Goal: Information Seeking & Learning: Learn about a topic

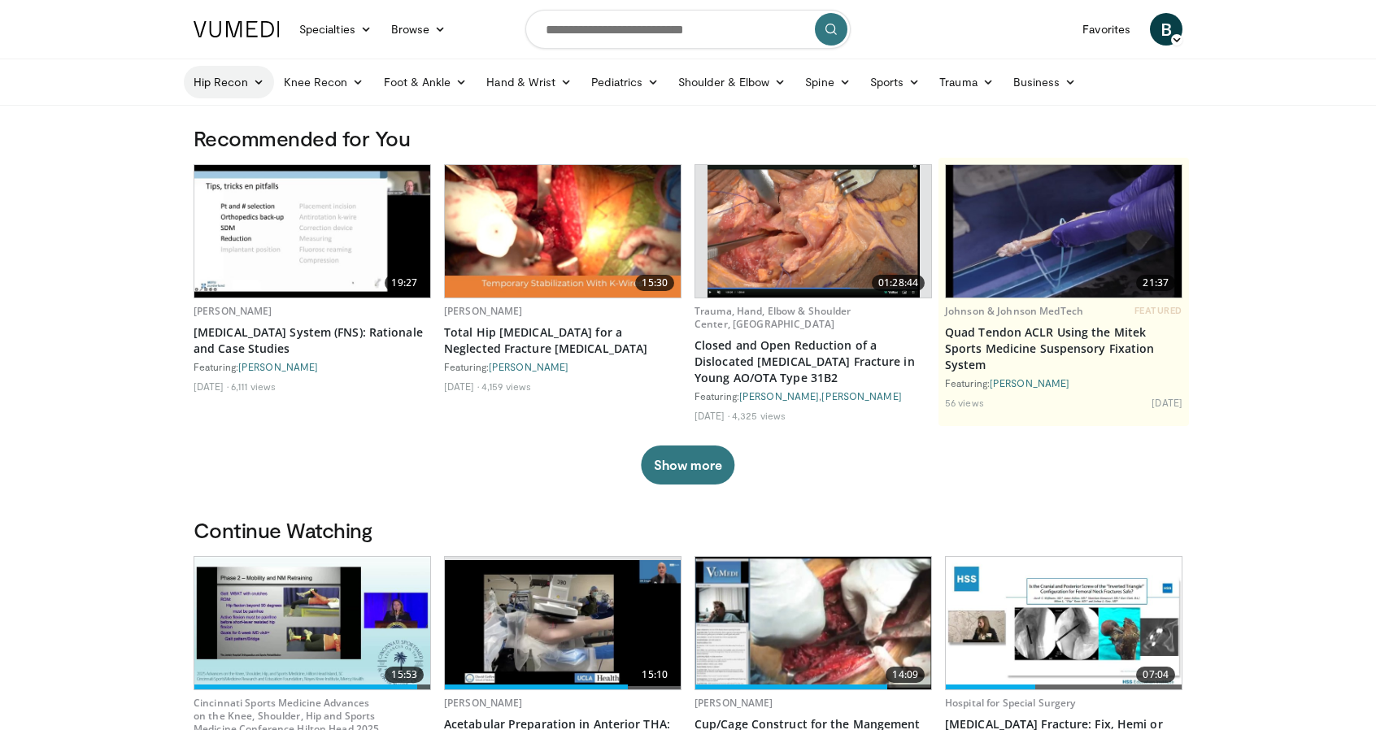
click at [250, 80] on link "Hip Recon" at bounding box center [229, 82] width 90 height 33
click at [237, 120] on link "Hip Arthroplasty" at bounding box center [282, 120] width 194 height 26
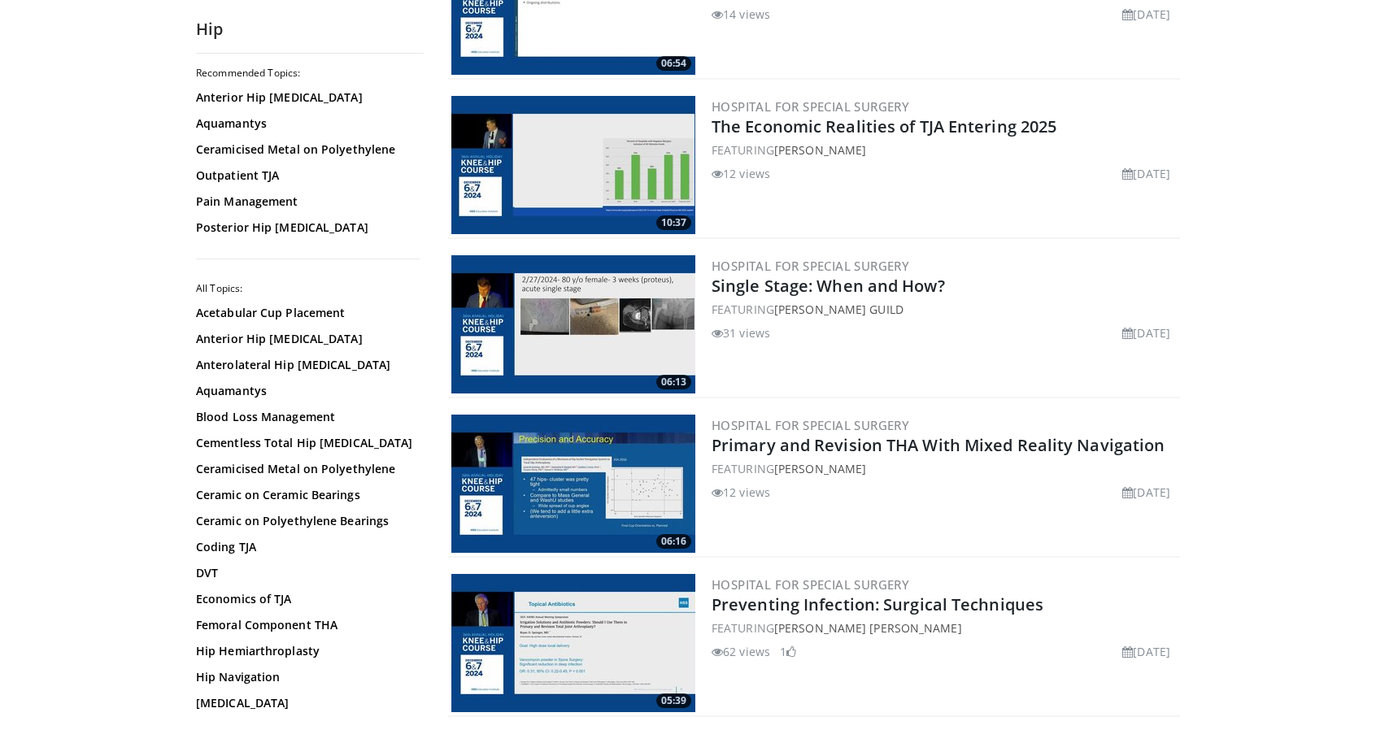
scroll to position [1364, 0]
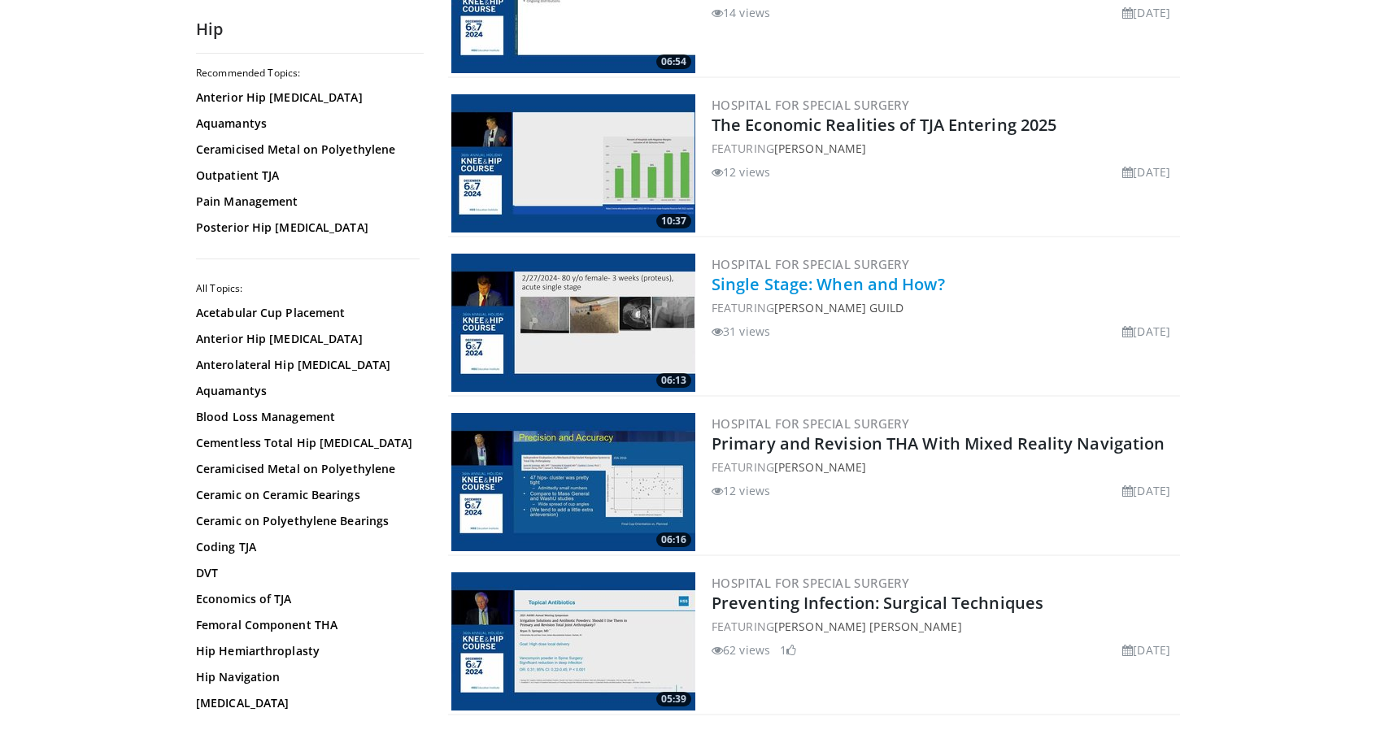
click at [867, 292] on link "Single Stage: When and How?" at bounding box center [827, 284] width 233 height 22
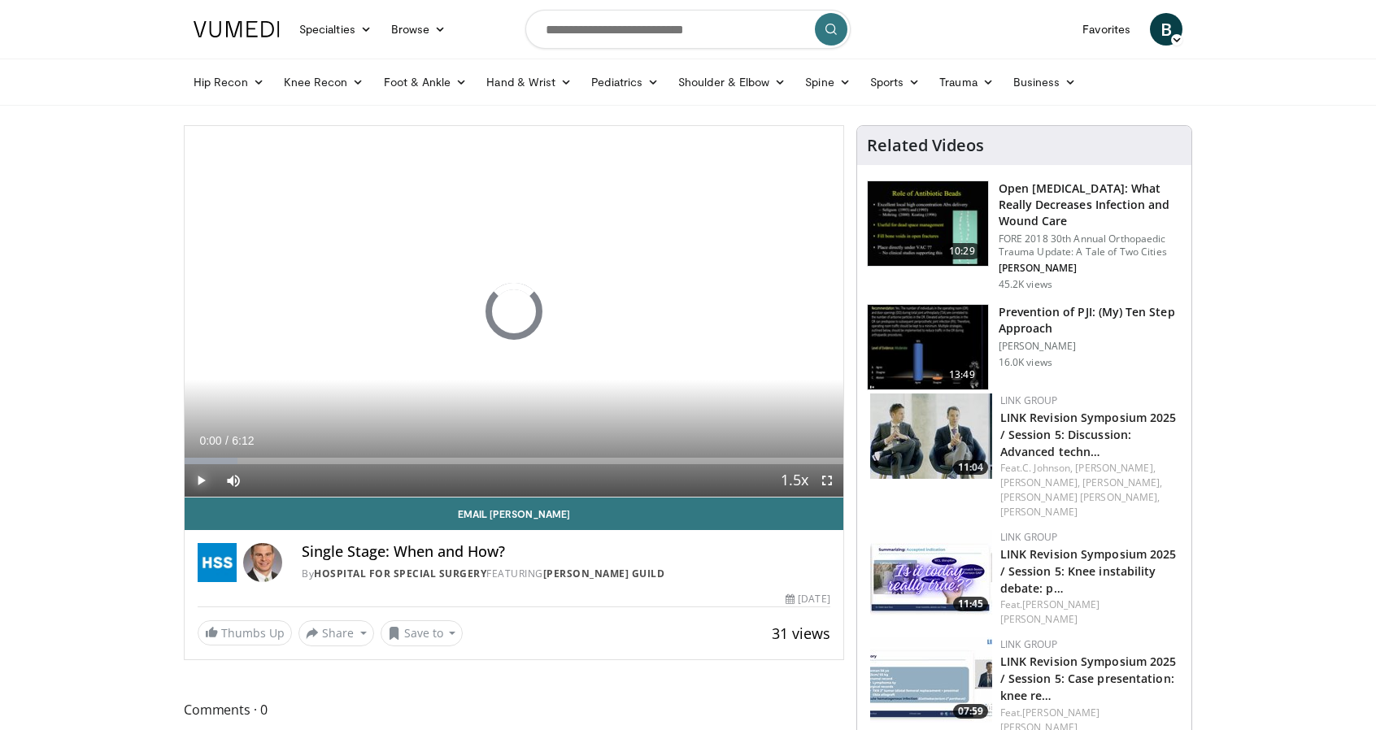
click at [203, 478] on span "Video Player" at bounding box center [201, 480] width 33 height 33
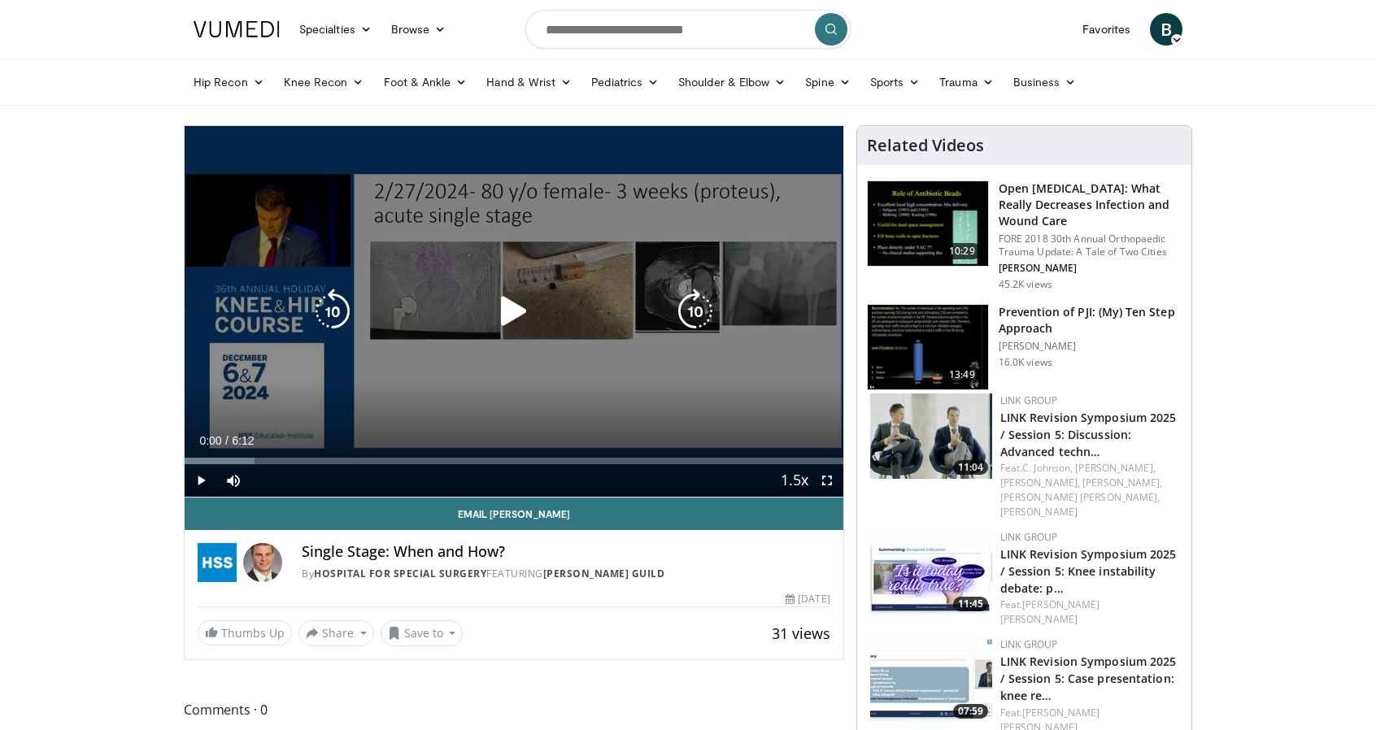
click at [498, 308] on icon "Video Player" at bounding box center [514, 312] width 46 height 46
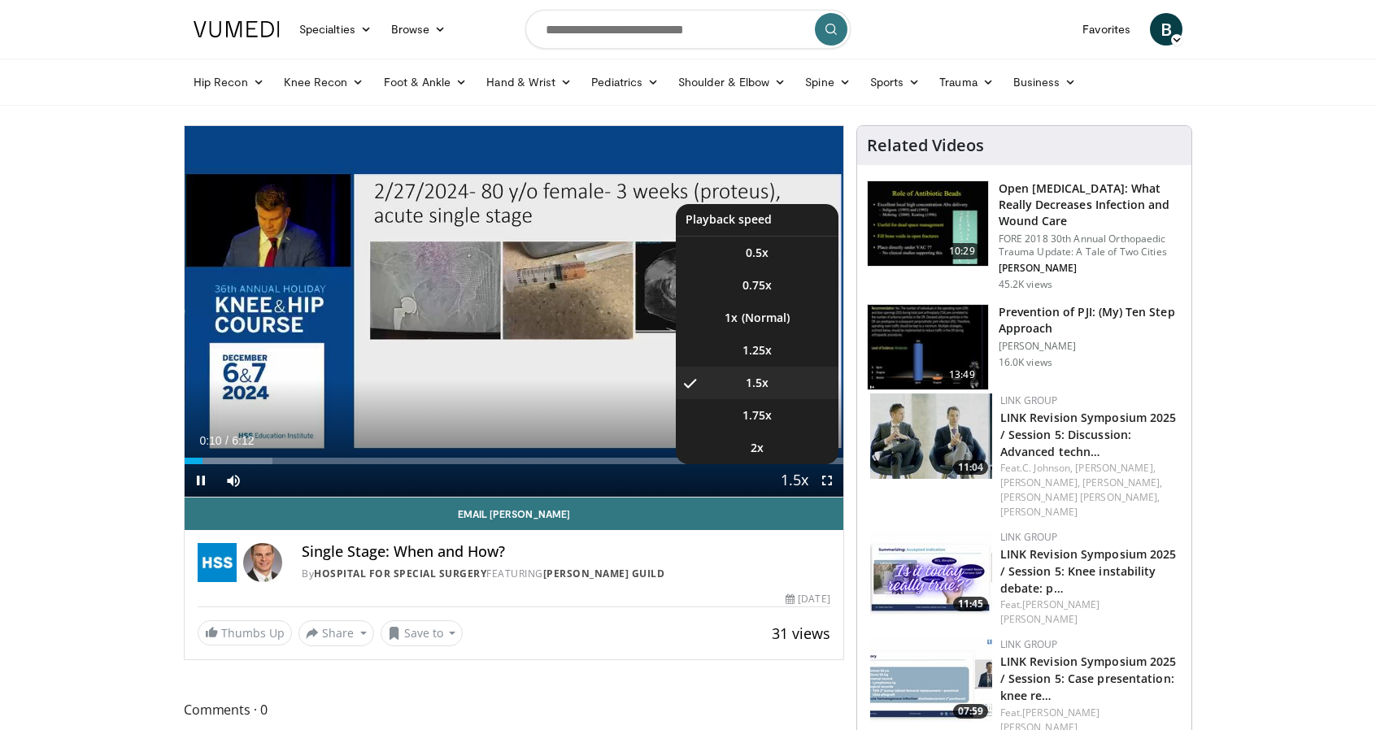
click at [789, 484] on span "Video Player" at bounding box center [794, 481] width 23 height 33
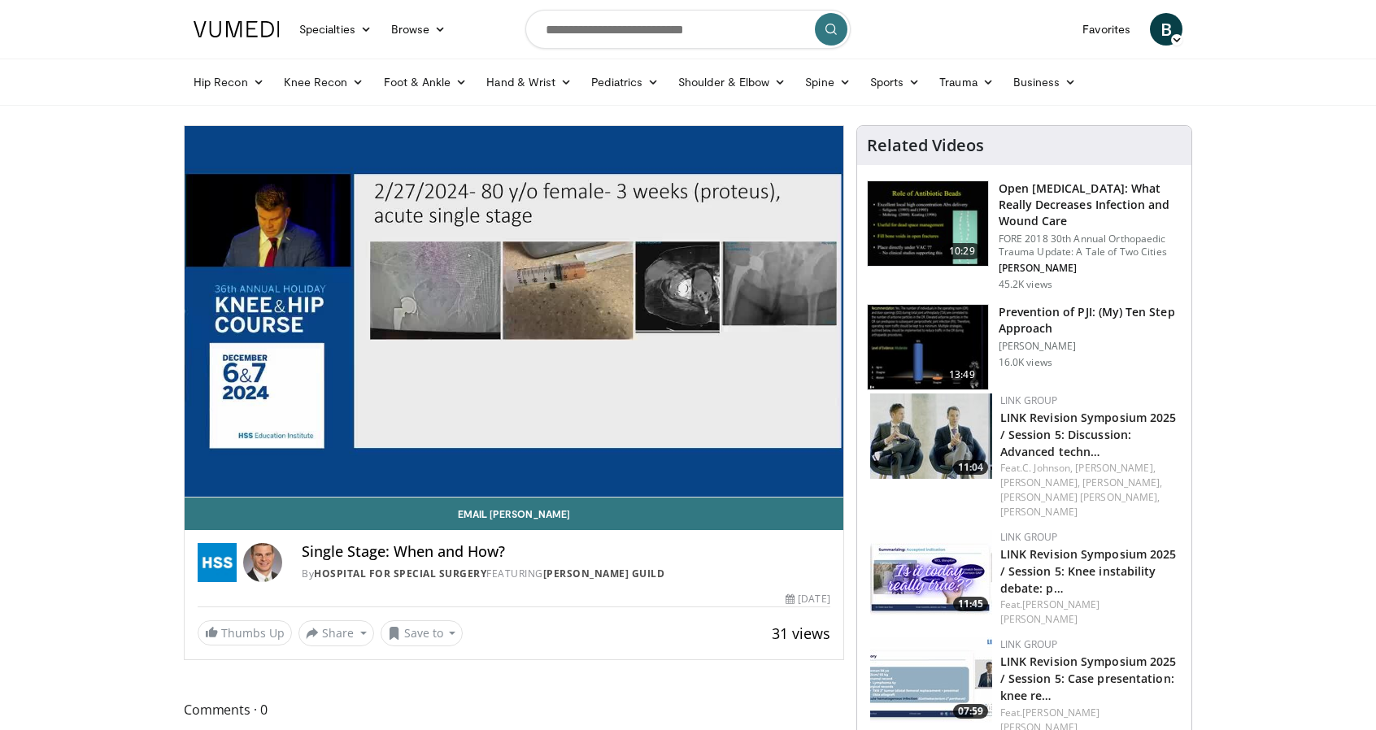
click at [789, 484] on div "10 seconds Tap to unmute" at bounding box center [514, 311] width 659 height 371
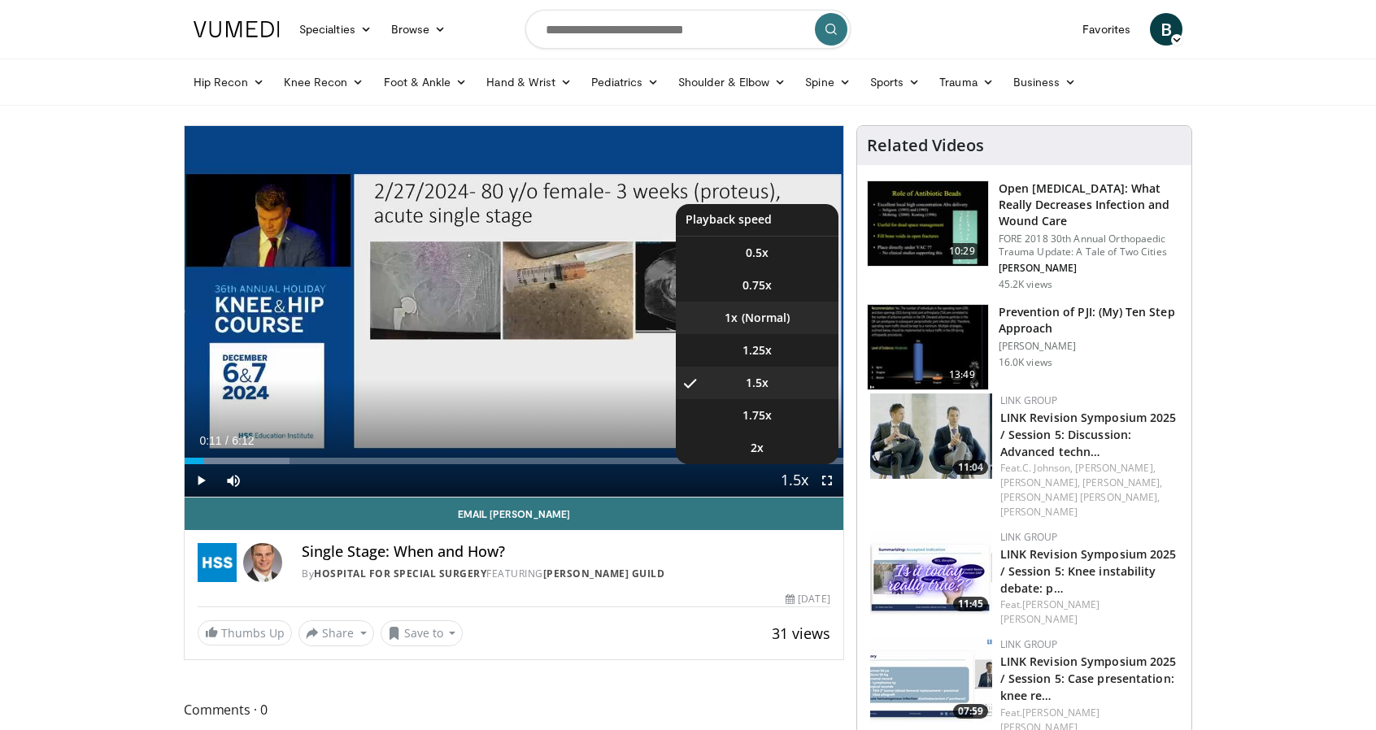
click at [771, 307] on li "1x" at bounding box center [757, 318] width 163 height 33
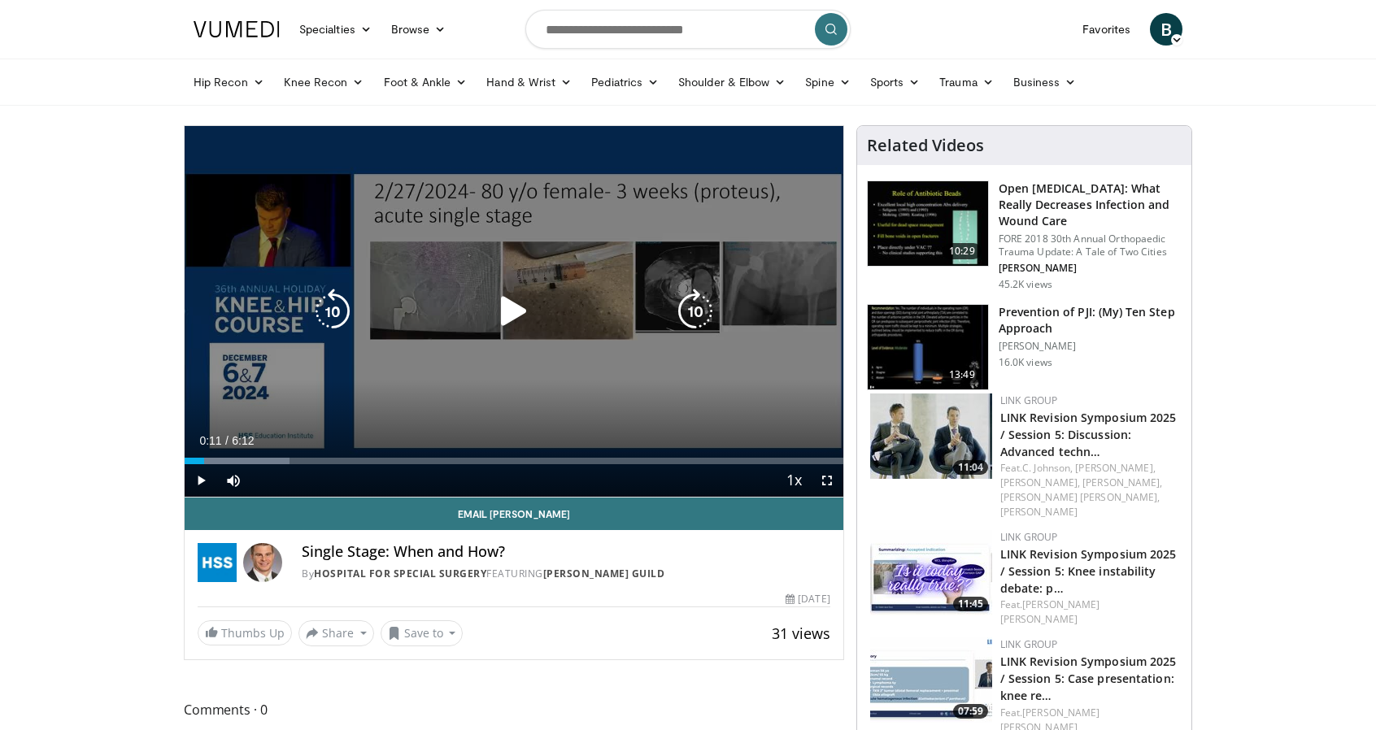
click at [499, 320] on icon "Video Player" at bounding box center [514, 312] width 46 height 46
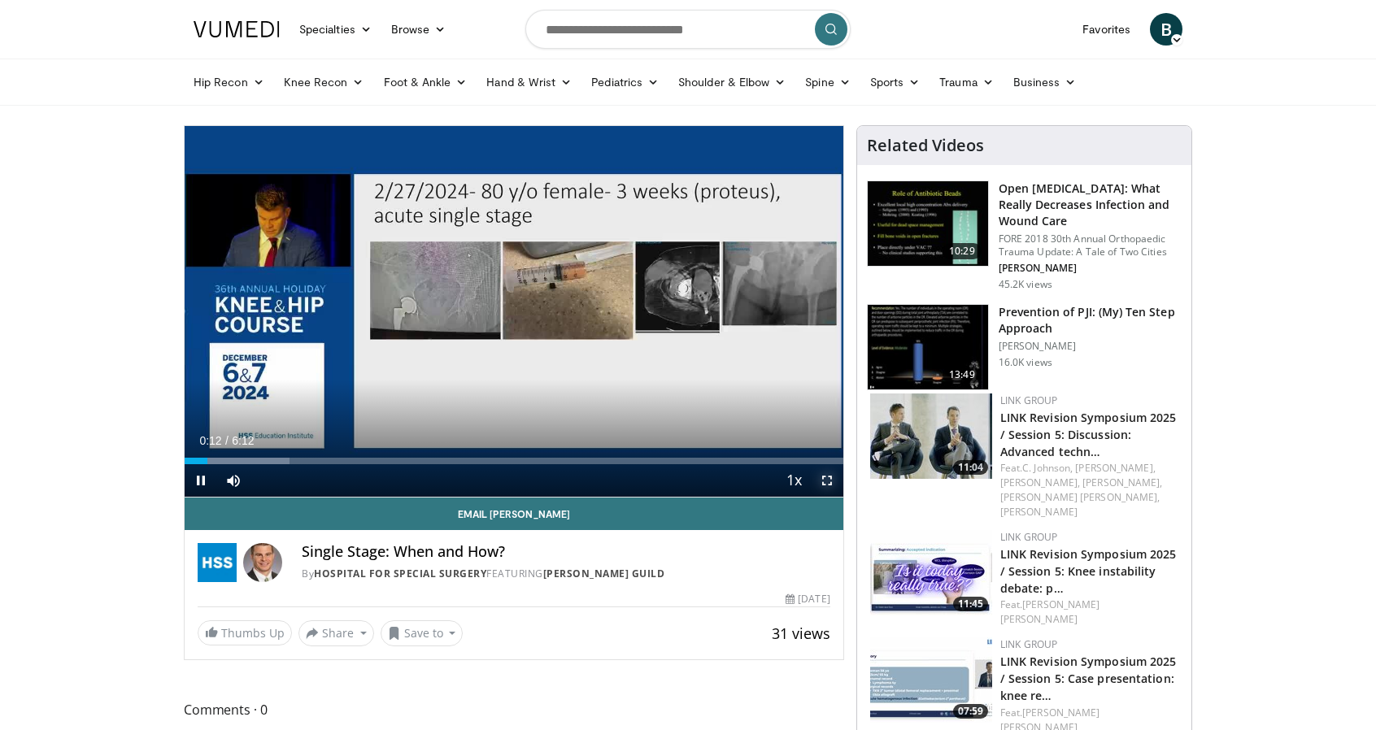
click at [822, 484] on span "Video Player" at bounding box center [827, 480] width 33 height 33
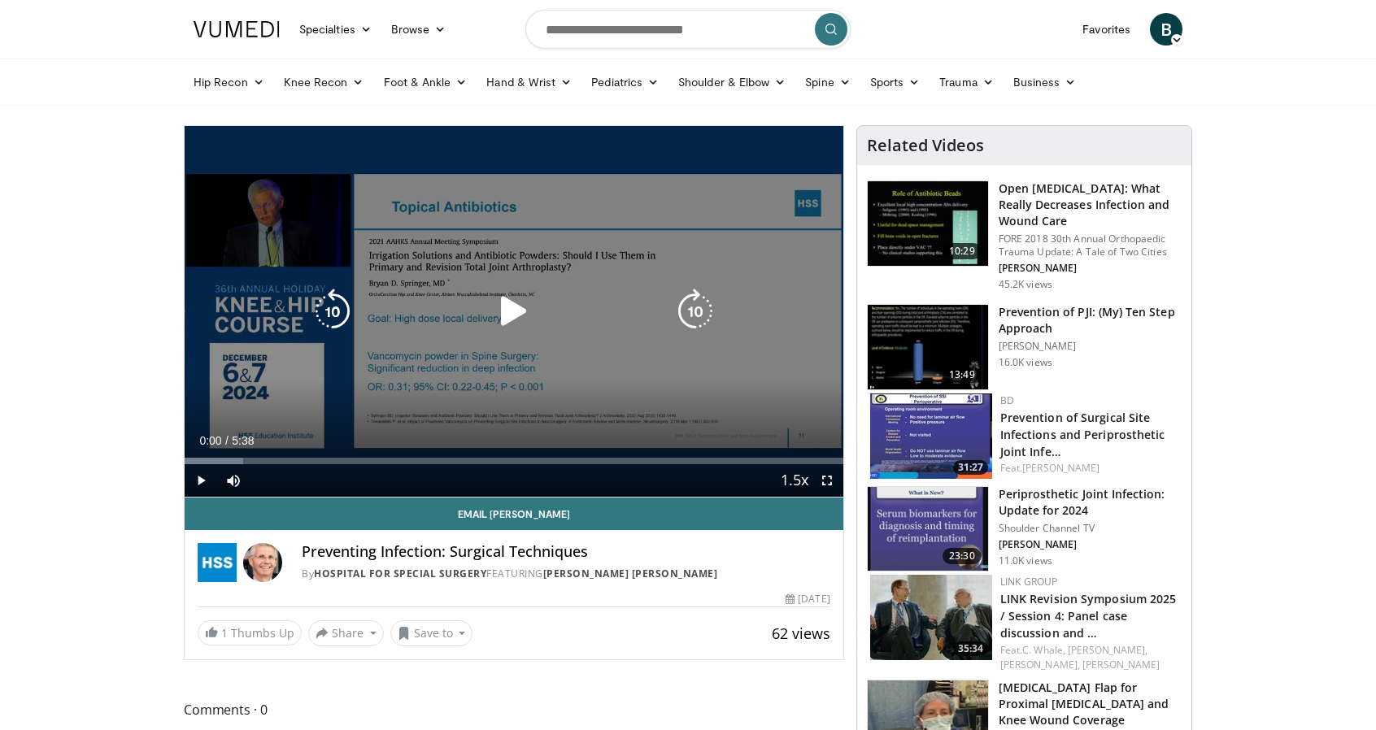
click at [523, 311] on icon "Video Player" at bounding box center [514, 312] width 46 height 46
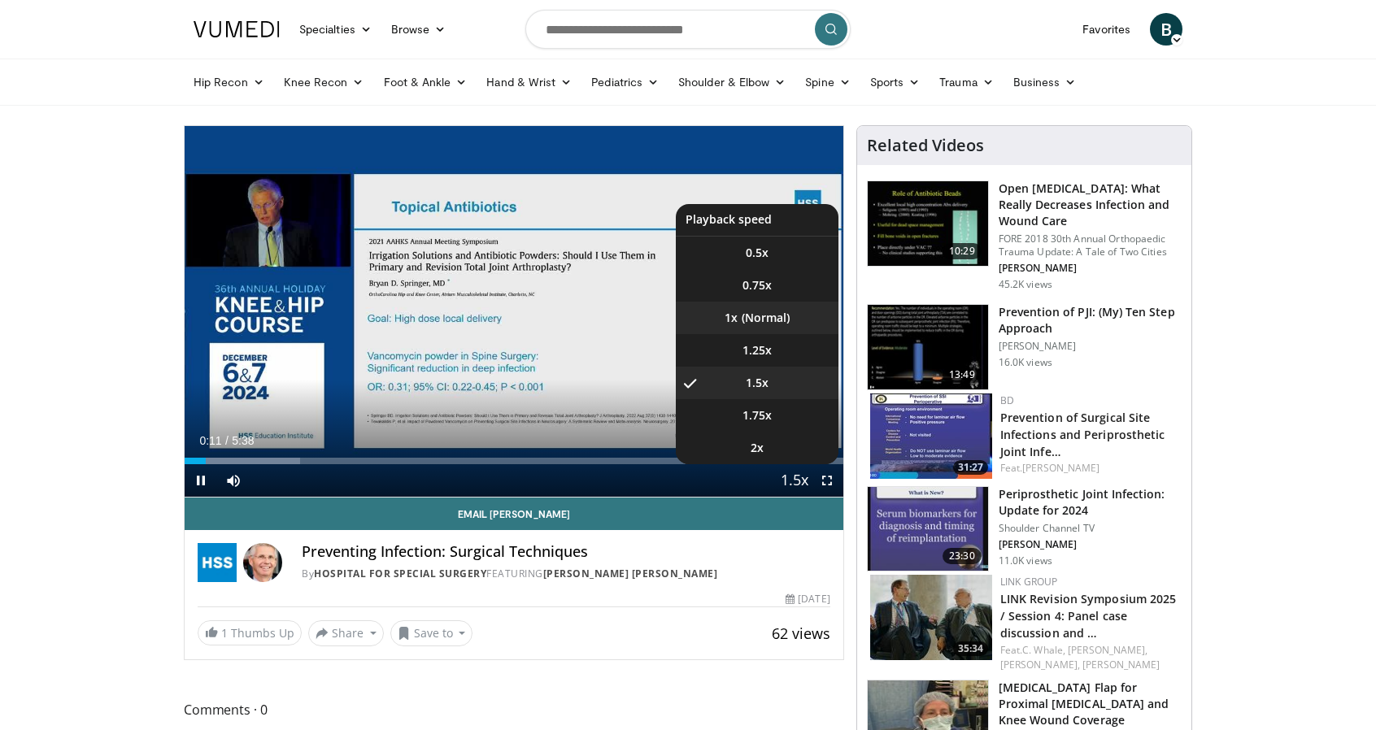
click at [755, 318] on li "1x" at bounding box center [757, 318] width 163 height 33
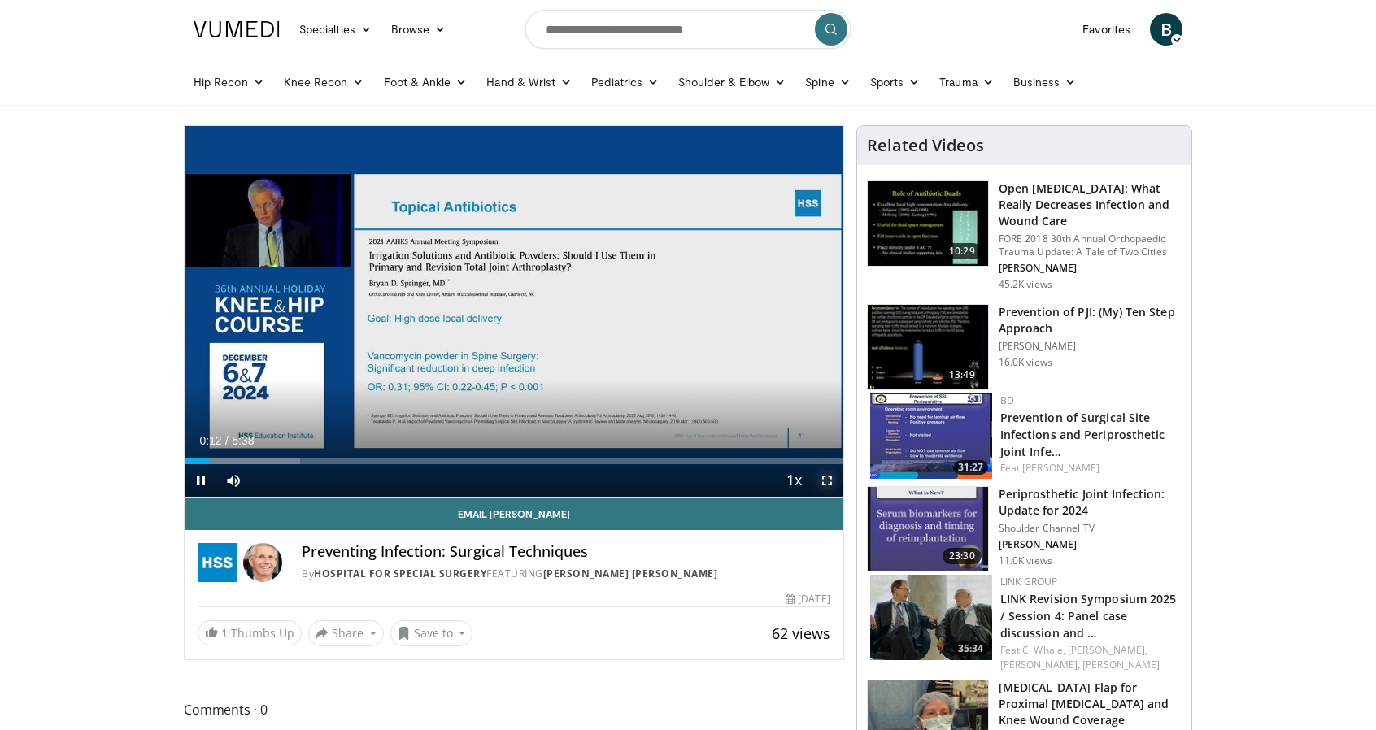
click at [830, 479] on span "Video Player" at bounding box center [827, 480] width 33 height 33
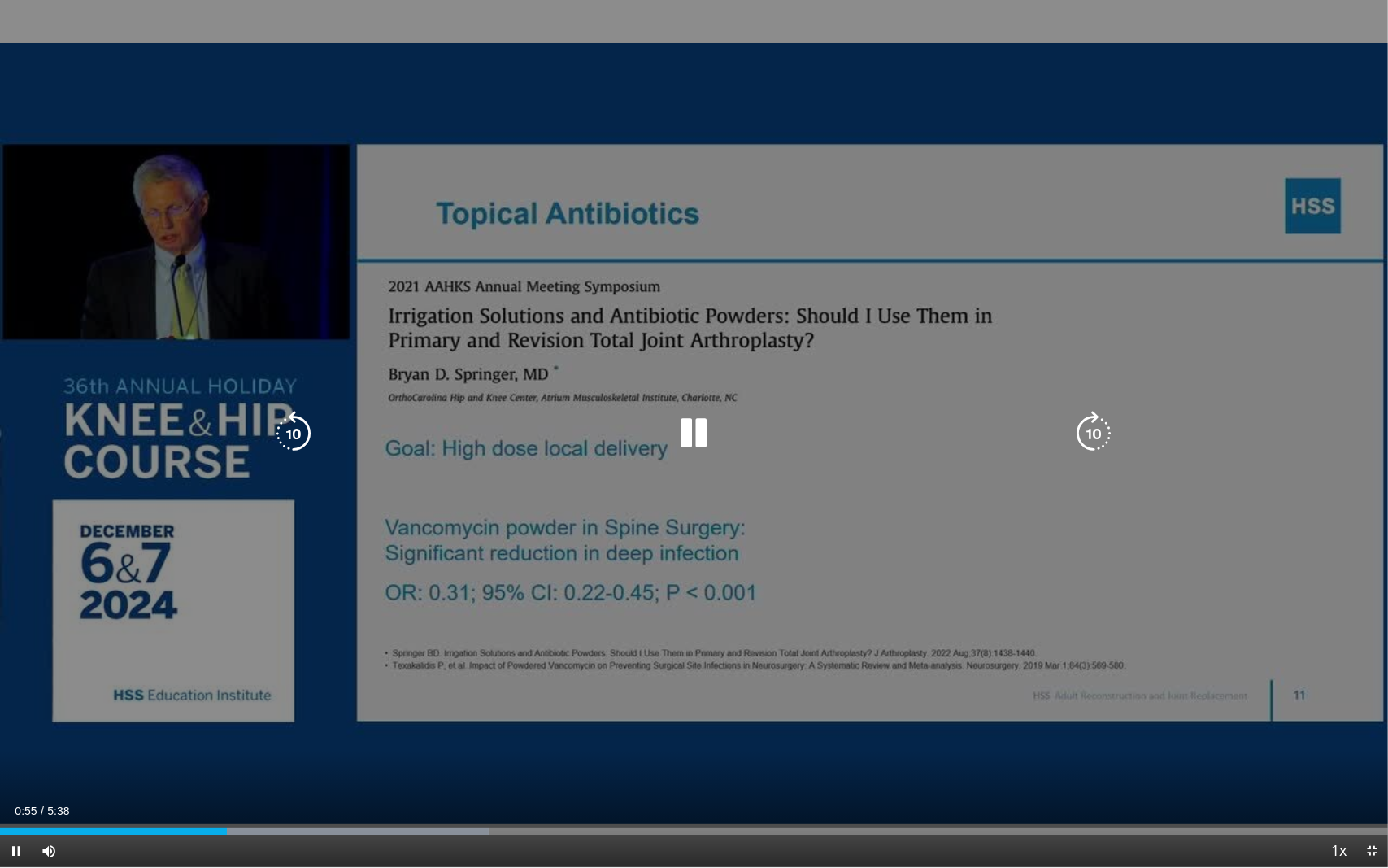
click at [675, 443] on icon "Video Player" at bounding box center [695, 434] width 46 height 46
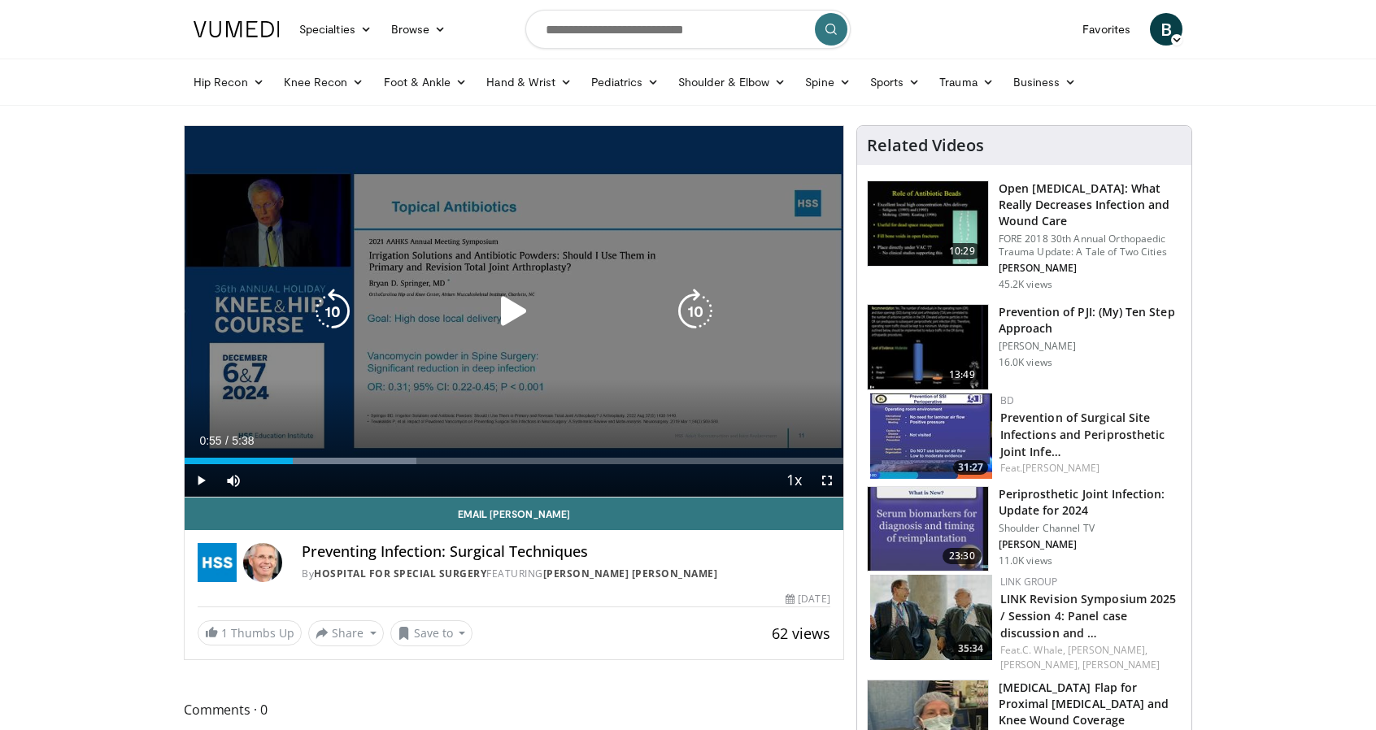
click at [493, 310] on icon "Video Player" at bounding box center [514, 312] width 46 height 46
click at [506, 323] on icon "Video Player" at bounding box center [514, 312] width 46 height 46
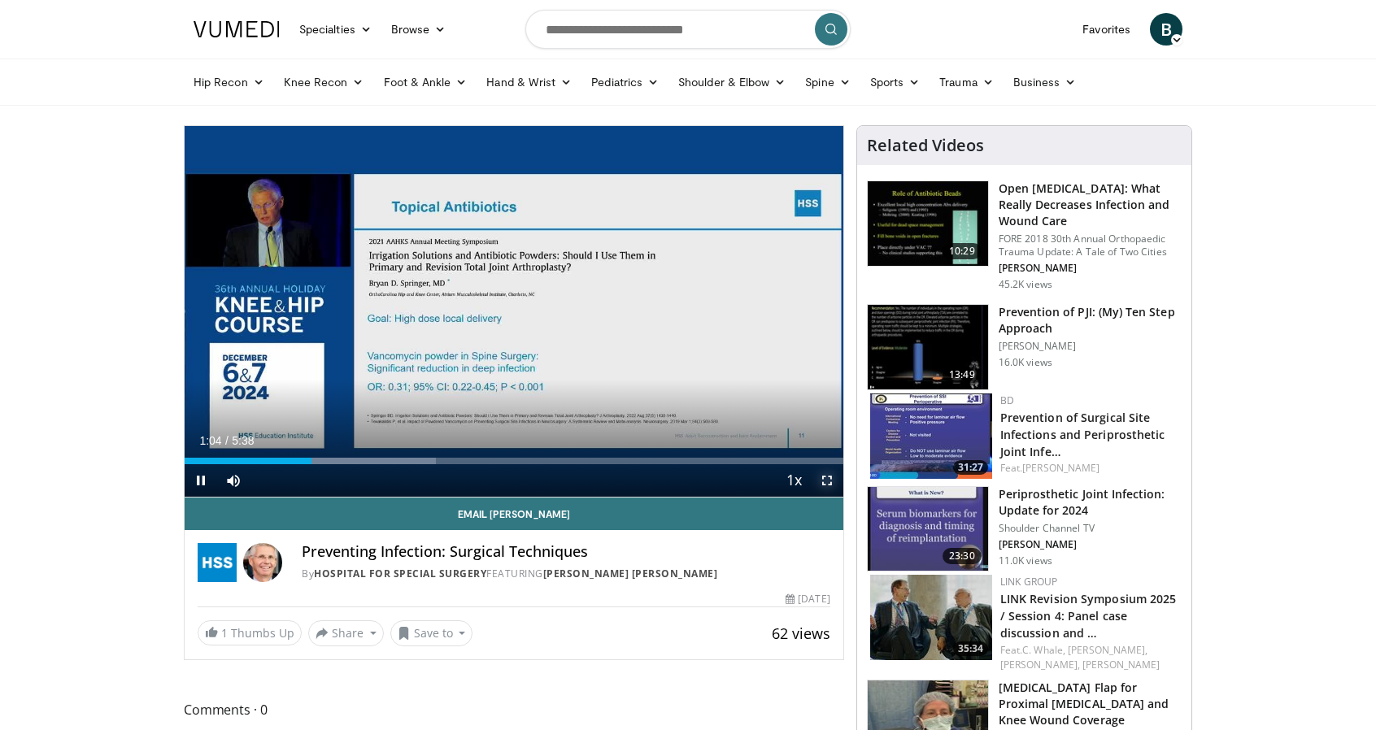
click at [828, 484] on span "Video Player" at bounding box center [827, 480] width 33 height 33
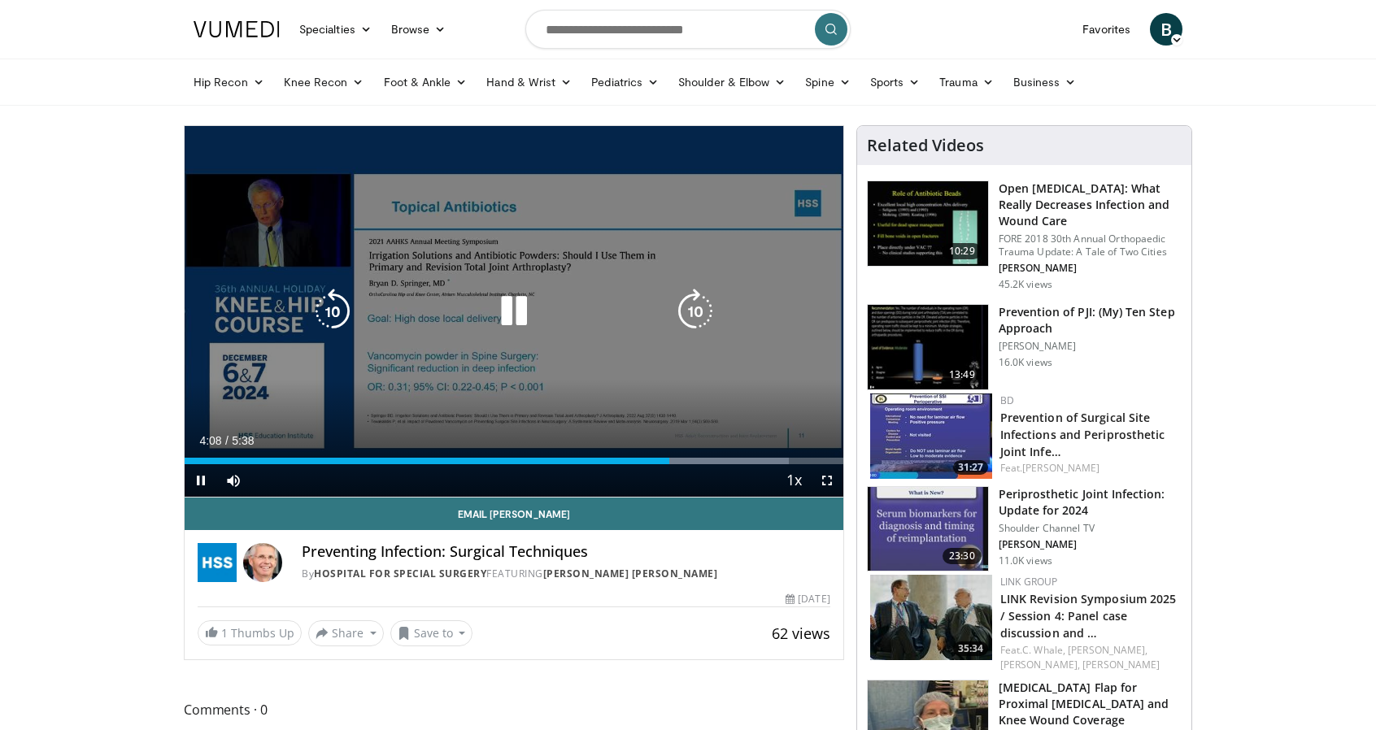
click at [334, 311] on icon "Video Player" at bounding box center [333, 312] width 46 height 46
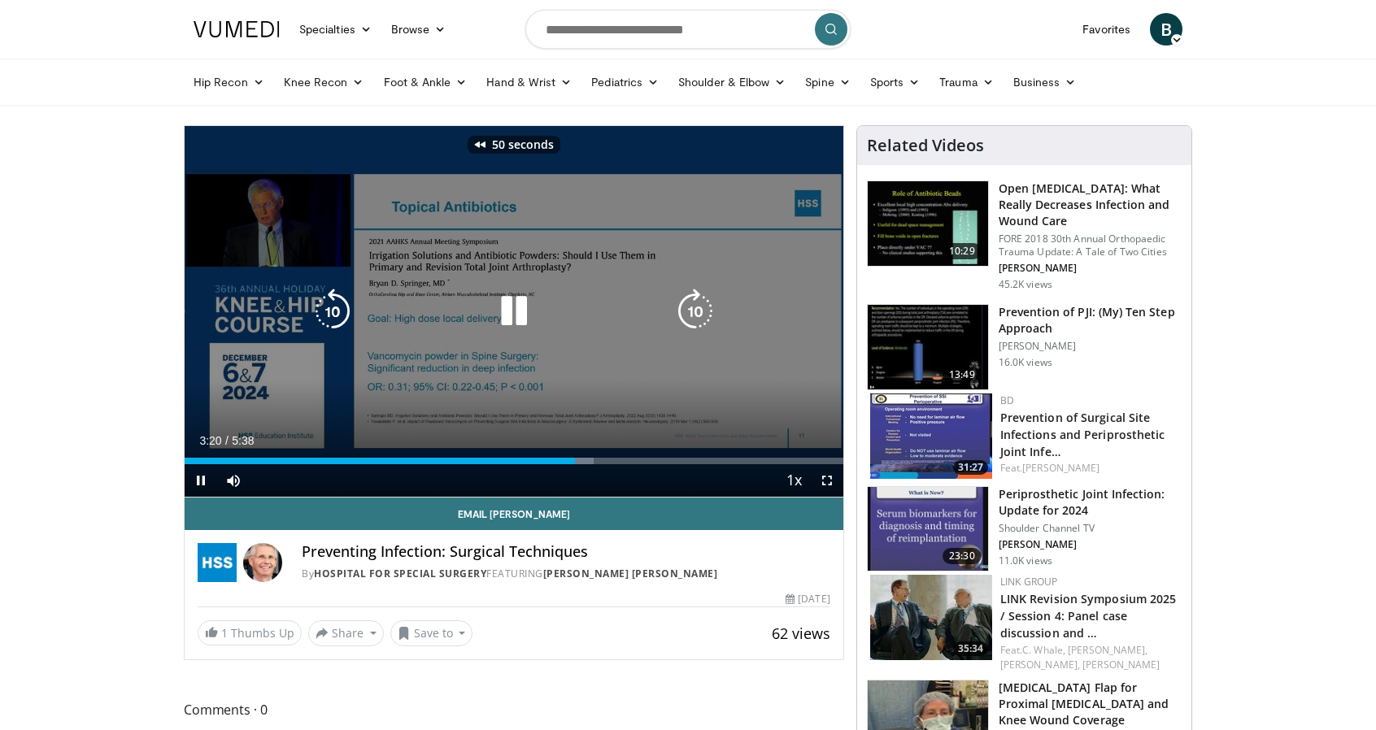
click at [334, 311] on icon "Video Player" at bounding box center [333, 312] width 46 height 46
click at [510, 323] on icon "Video Player" at bounding box center [514, 312] width 46 height 46
click at [530, 316] on icon "Video Player" at bounding box center [514, 312] width 46 height 46
click at [340, 324] on icon "Video Player" at bounding box center [333, 312] width 46 height 46
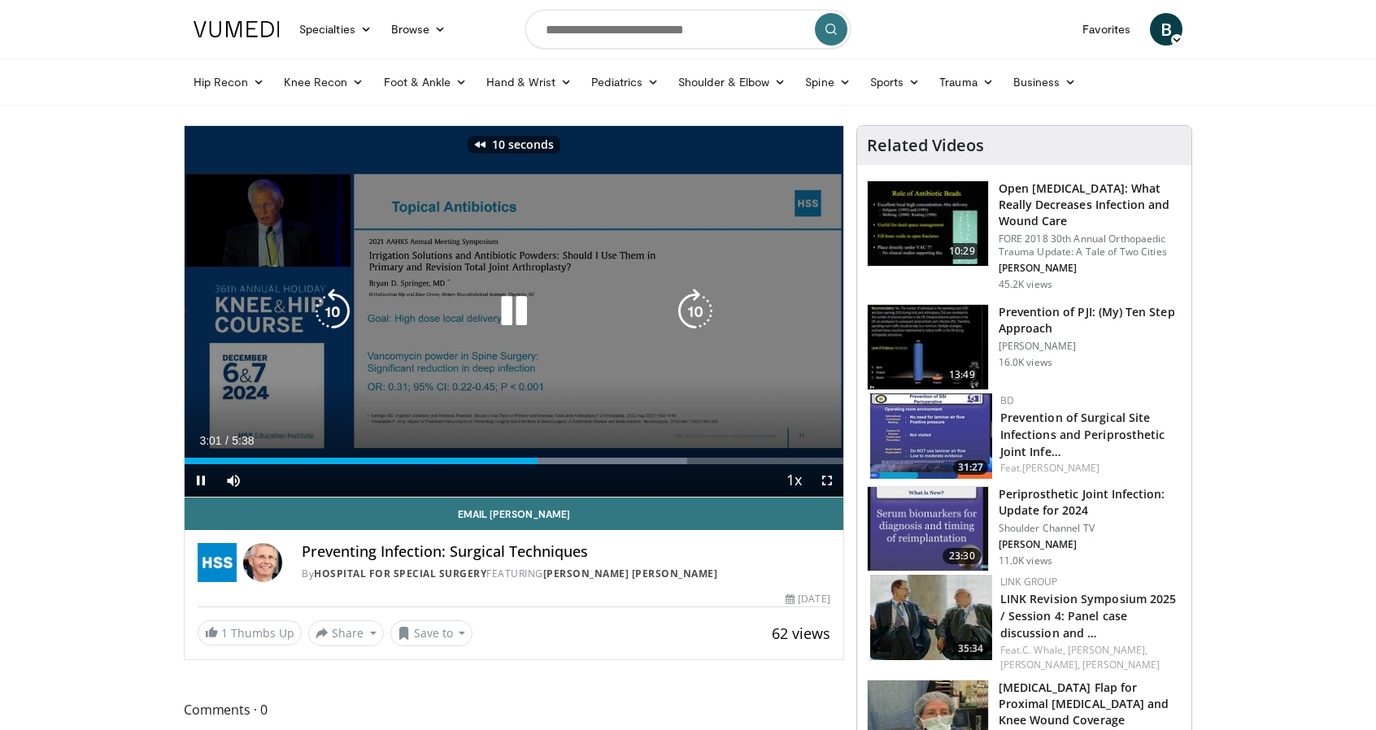
click at [340, 324] on icon "Video Player" at bounding box center [333, 312] width 46 height 46
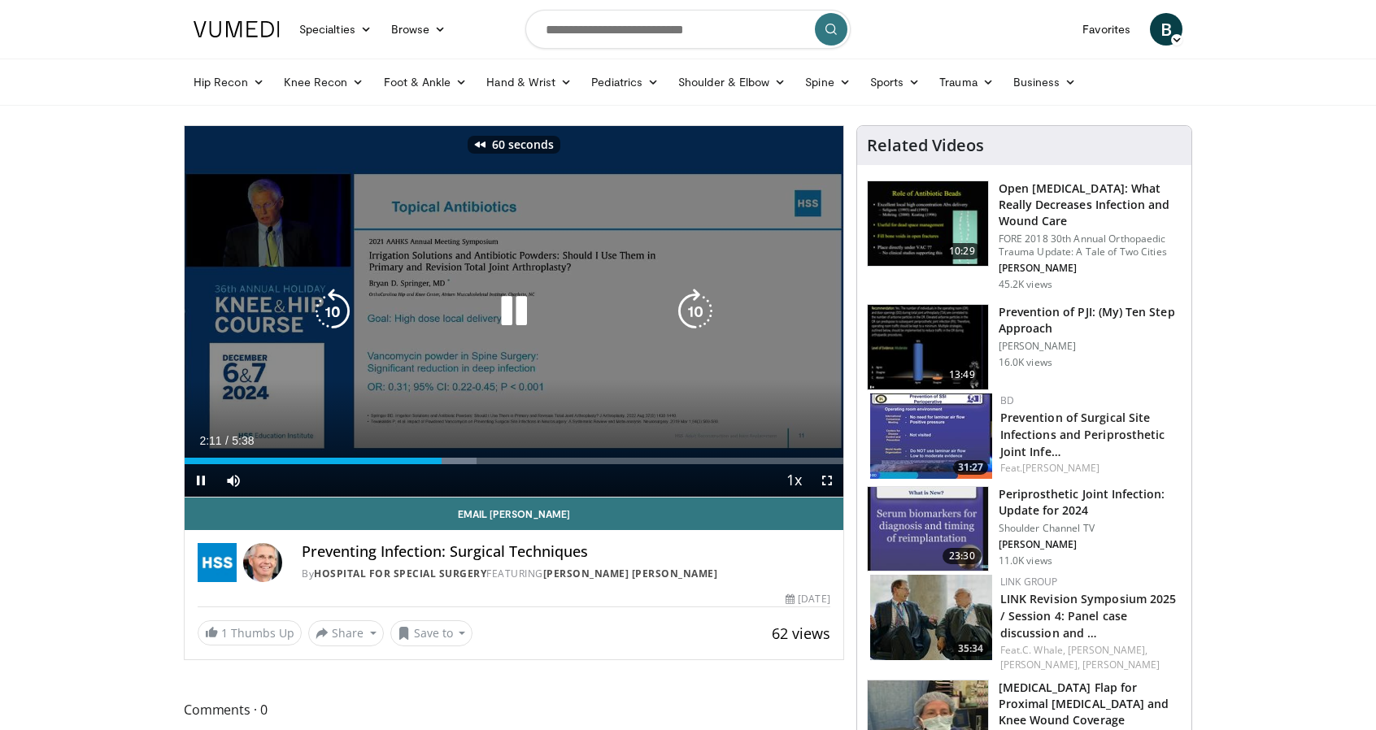
click at [340, 324] on icon "Video Player" at bounding box center [333, 312] width 46 height 46
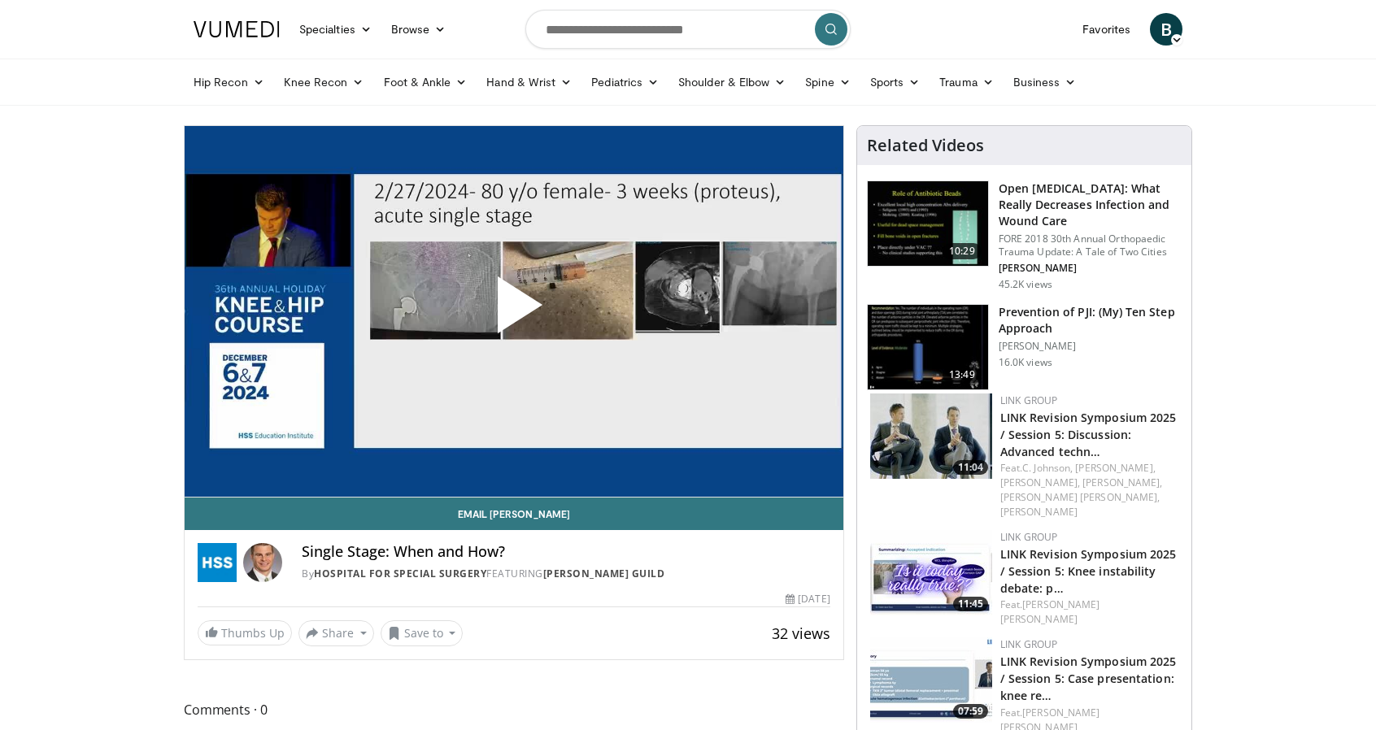
click at [1086, 206] on h3 "Open [MEDICAL_DATA]: What Really Decreases Infection and Wound Care" at bounding box center [1089, 205] width 183 height 49
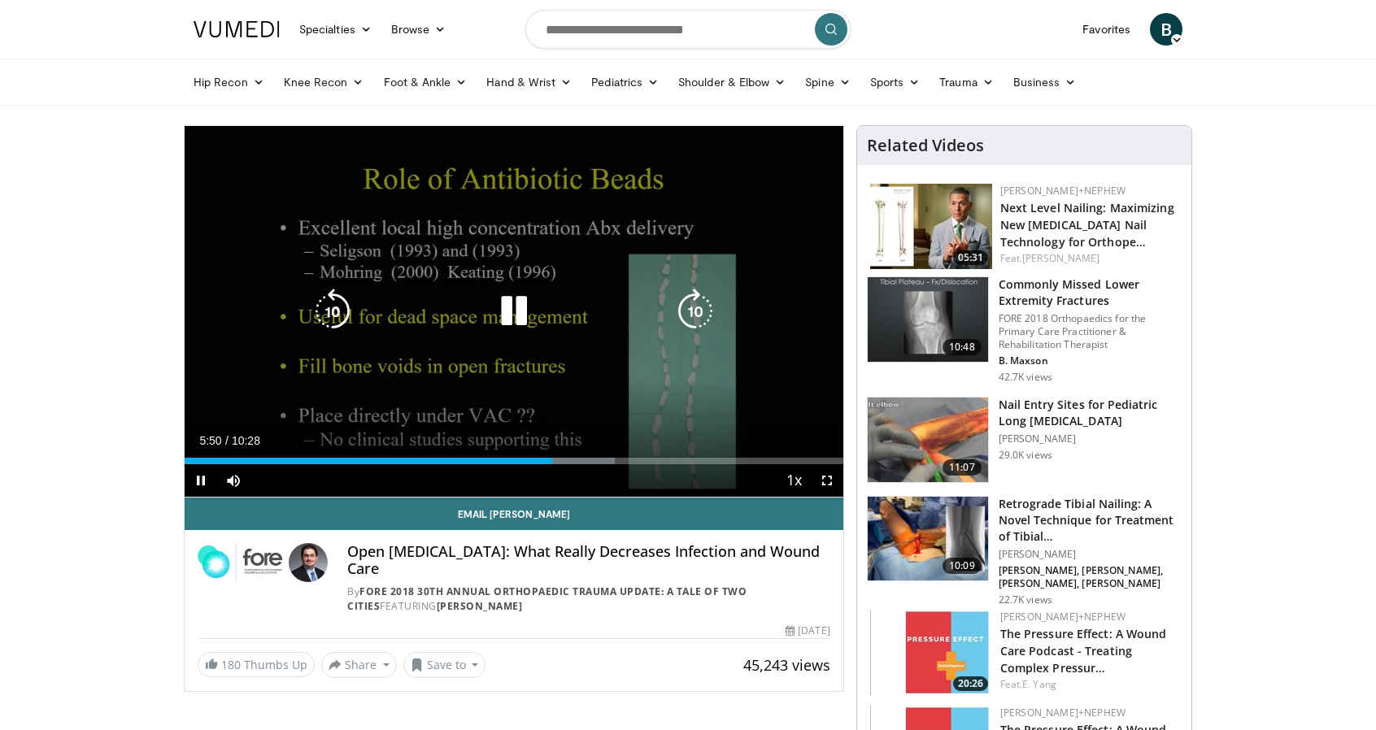
click at [511, 305] on icon "Video Player" at bounding box center [514, 312] width 46 height 46
click at [520, 305] on icon "Video Player" at bounding box center [514, 312] width 46 height 46
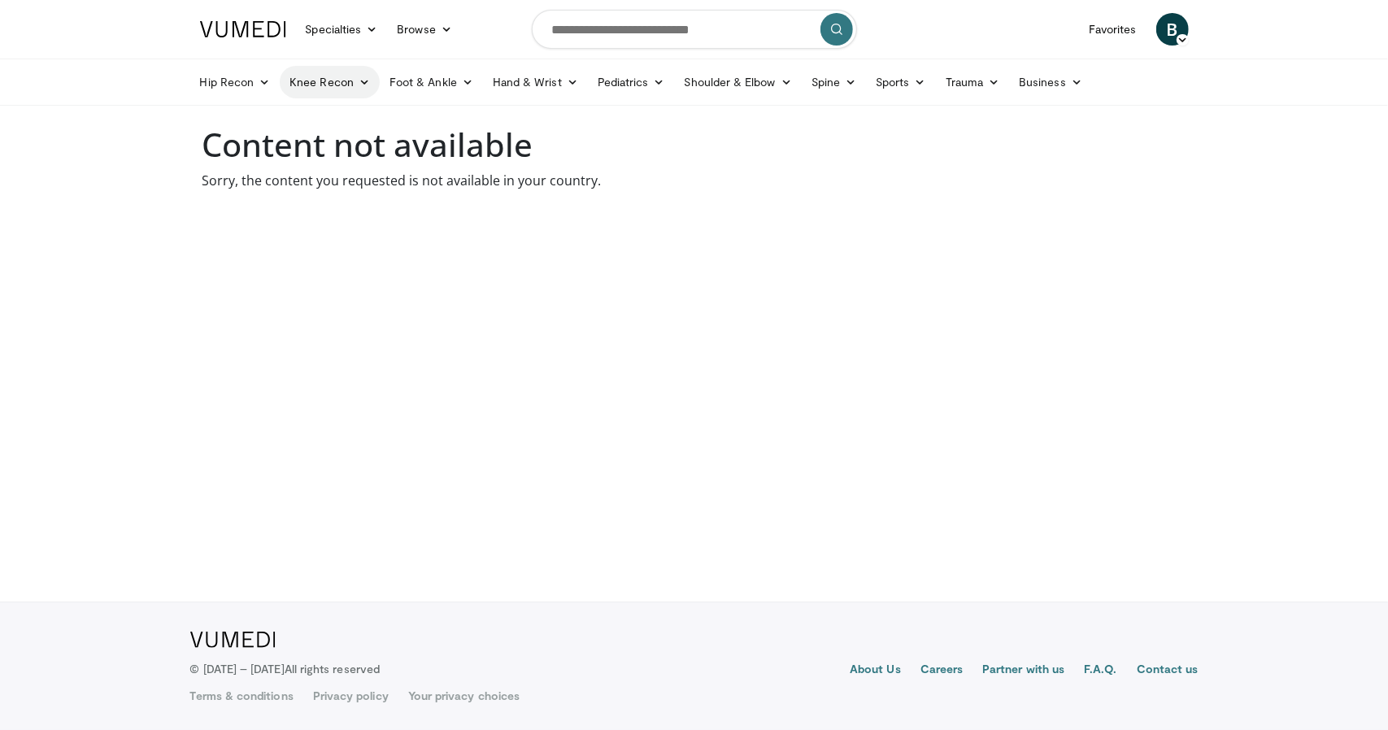
click at [318, 85] on link "Knee Recon" at bounding box center [330, 82] width 100 height 33
click at [328, 115] on link "Knee Arthroplasty" at bounding box center [378, 120] width 194 height 26
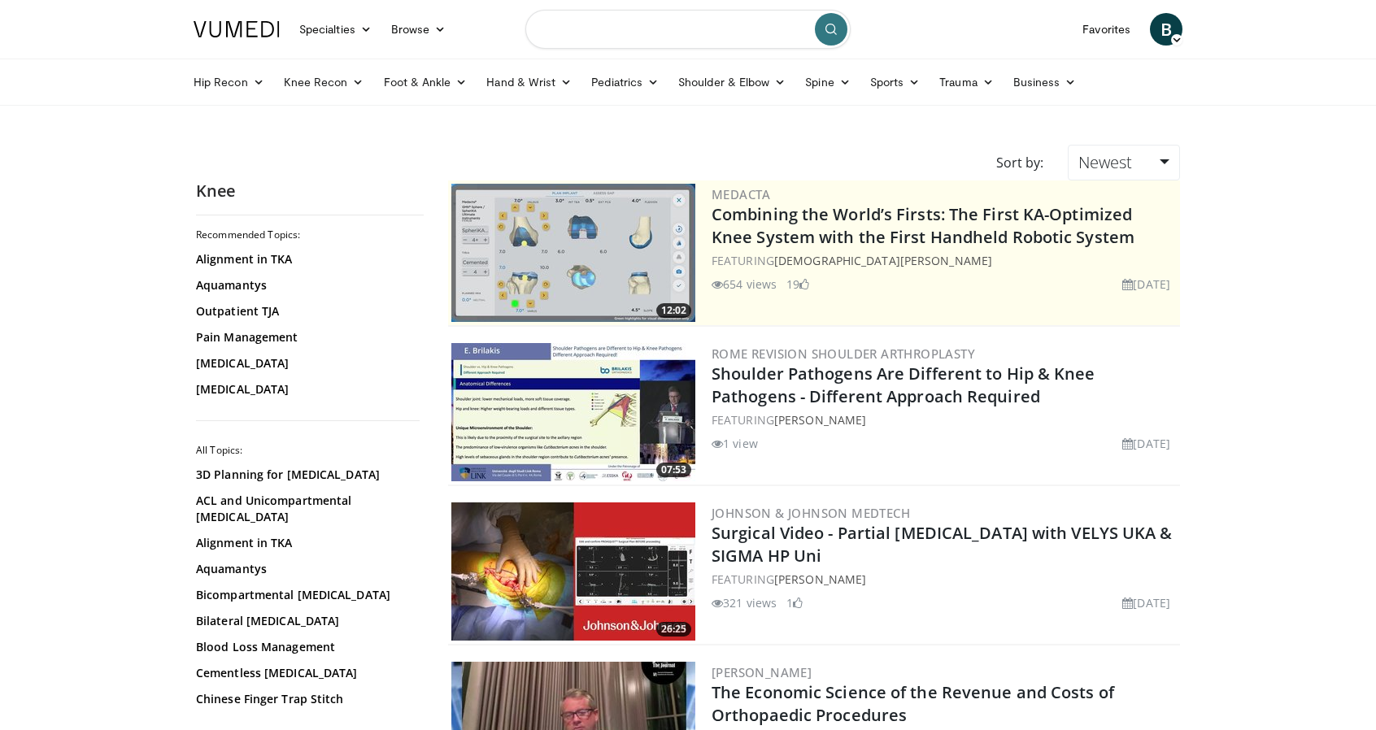
click at [668, 30] on input "Search topics, interventions" at bounding box center [687, 29] width 325 height 39
type input "**********"
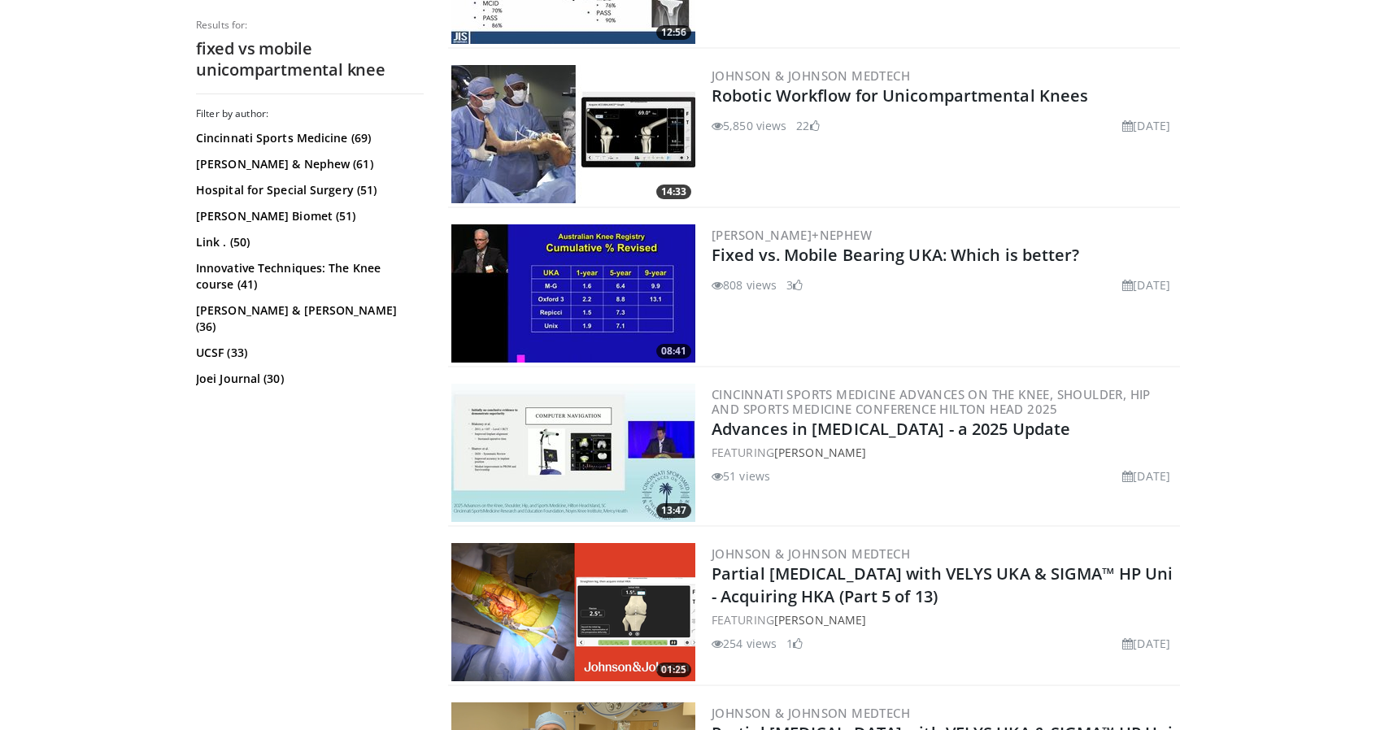
scroll to position [1873, 0]
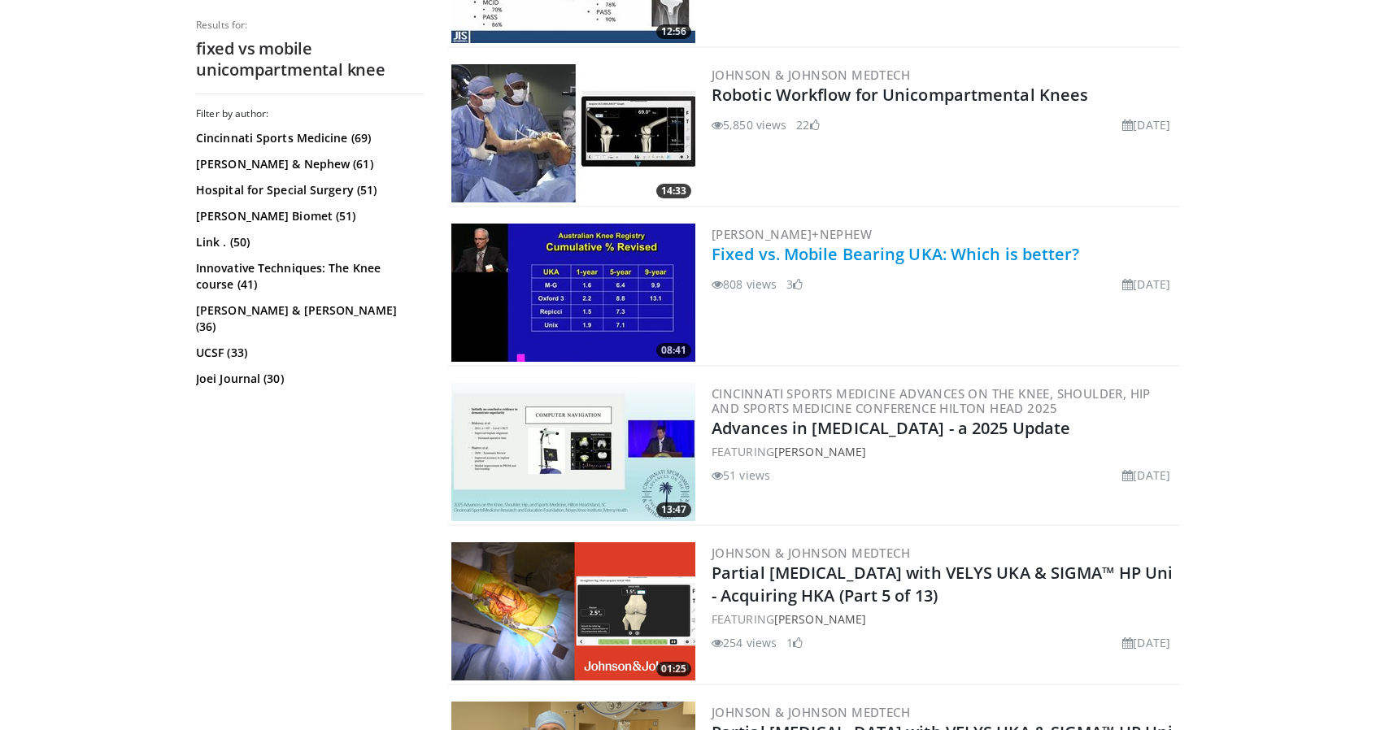
click at [946, 258] on link "Fixed vs. Mobile Bearing UKA: Which is better?" at bounding box center [895, 254] width 368 height 22
